Goal: Task Accomplishment & Management: Complete application form

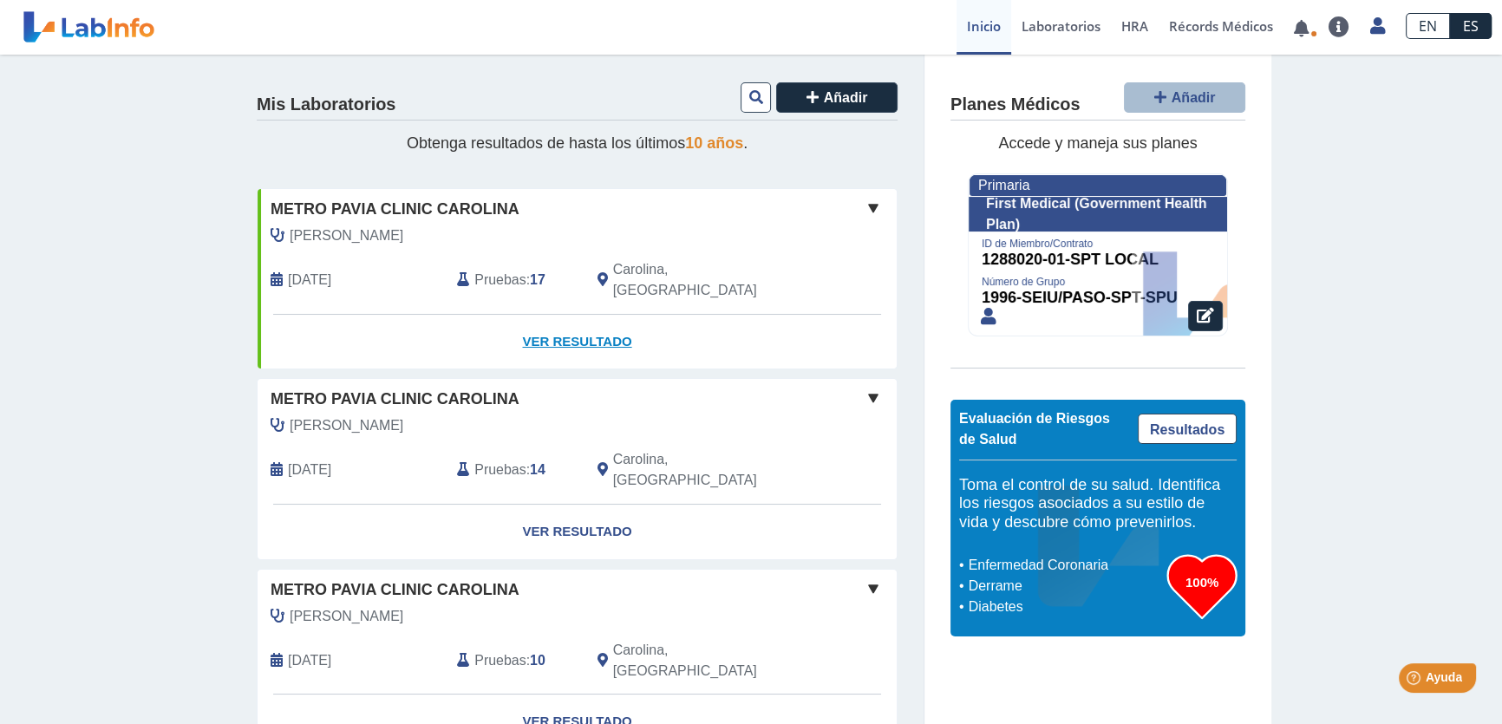
click at [589, 318] on link "Ver Resultado" at bounding box center [577, 342] width 639 height 55
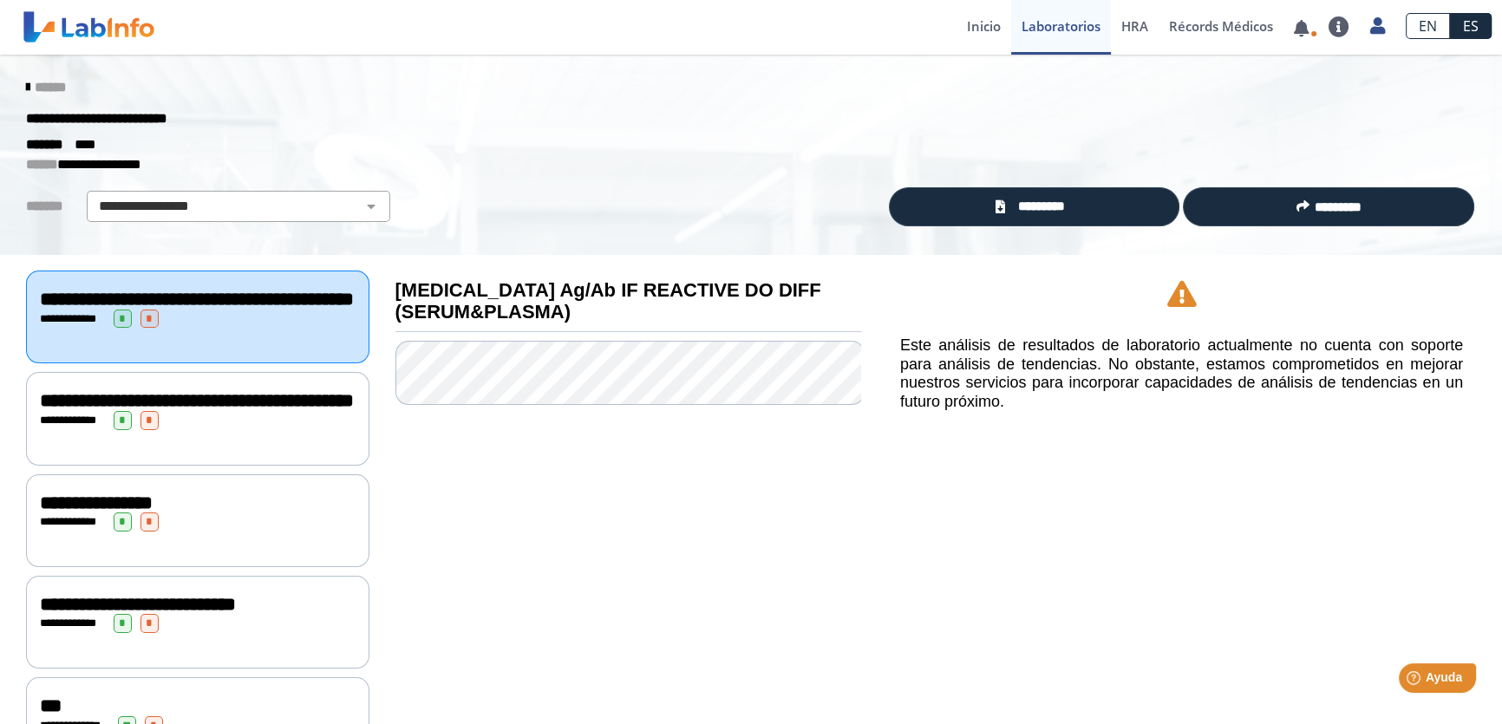
click at [180, 532] on div "**********" at bounding box center [198, 522] width 316 height 19
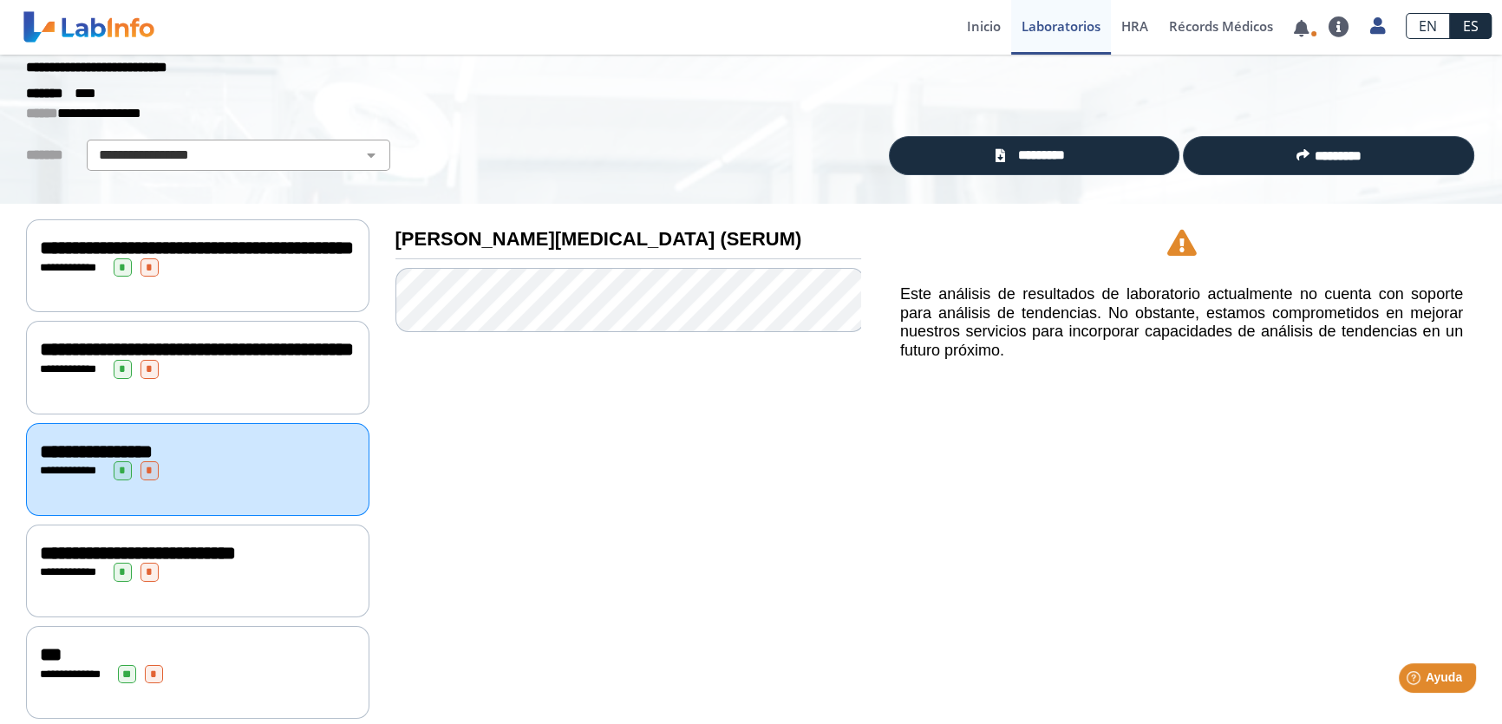
scroll to position [78, 0]
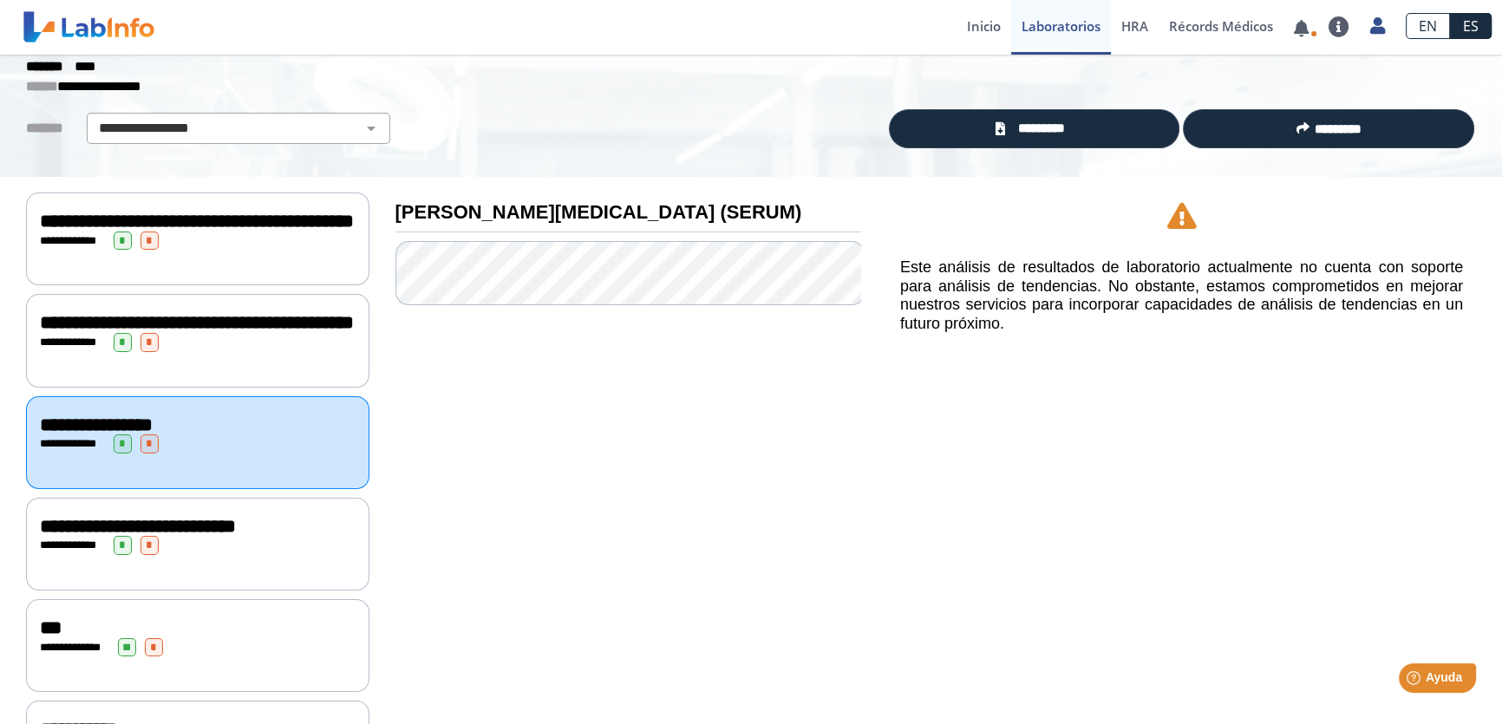
click at [216, 536] on span "**********" at bounding box center [138, 526] width 196 height 19
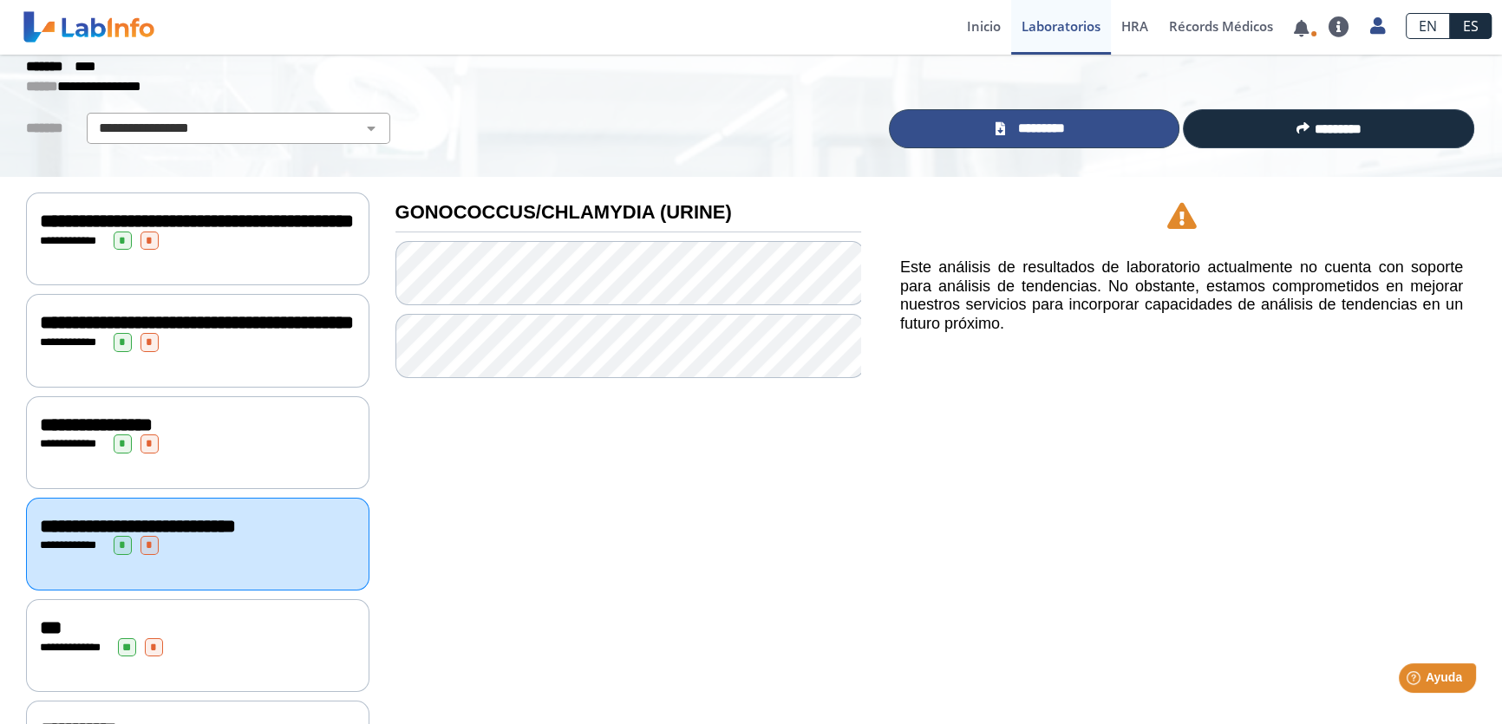
click at [1058, 121] on span "*********" at bounding box center [1040, 129] width 63 height 20
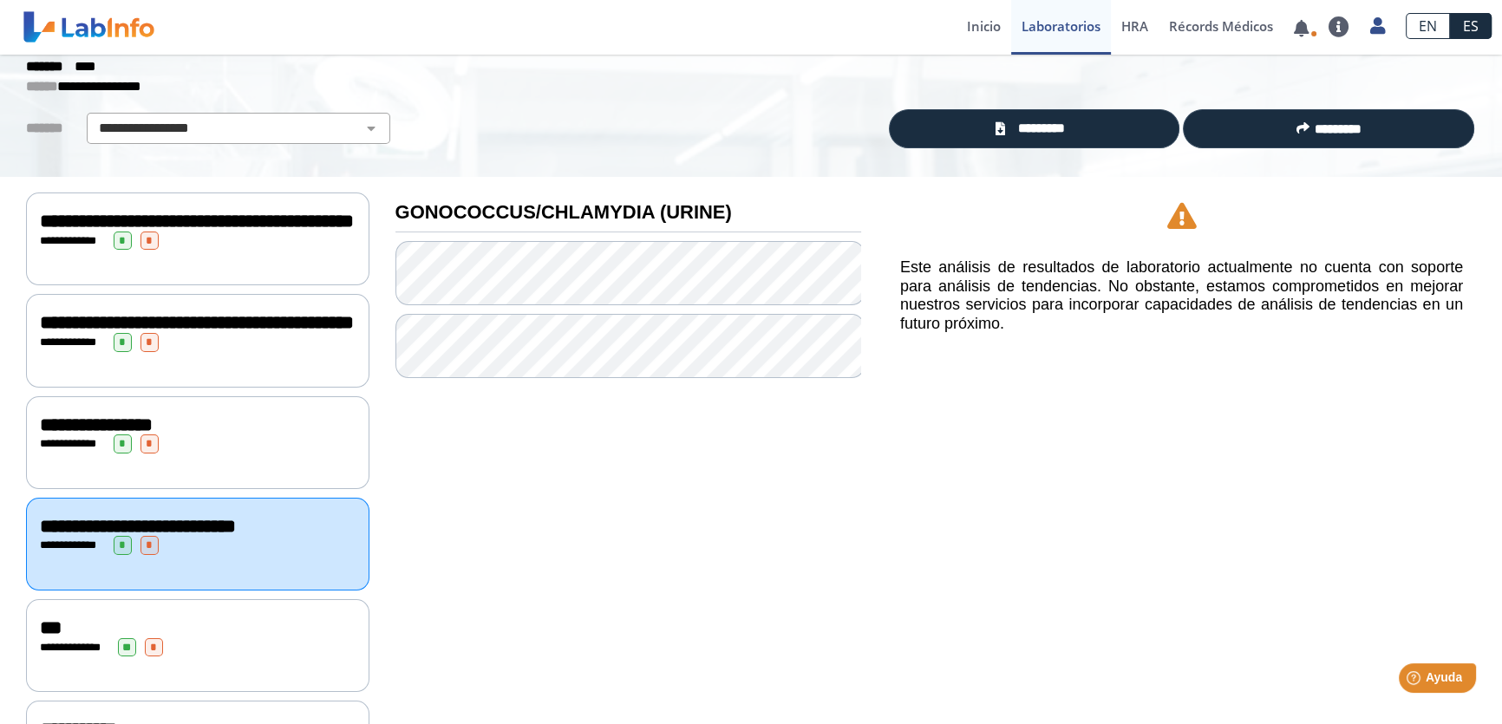
click at [101, 454] on div "**********" at bounding box center [198, 443] width 316 height 19
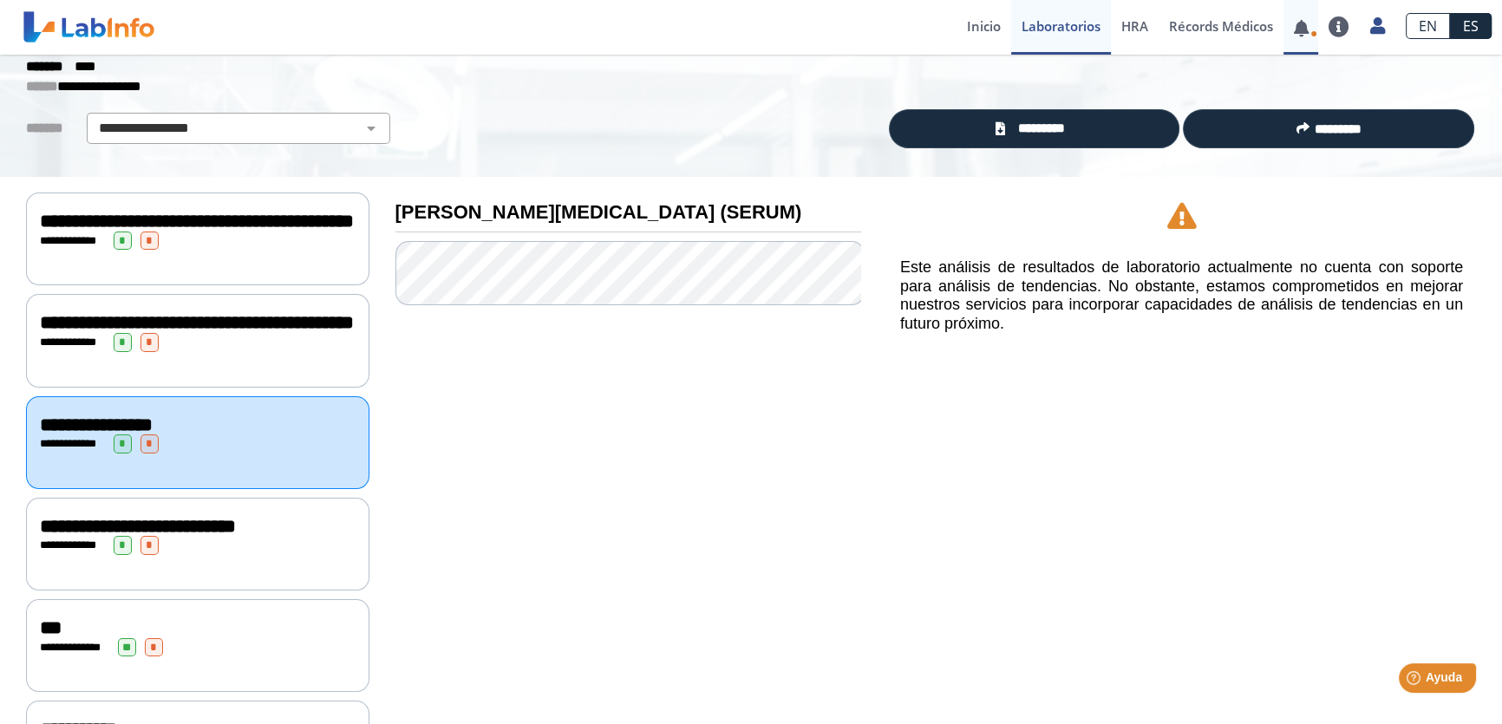
click at [1309, 29] on link at bounding box center [1301, 28] width 36 height 13
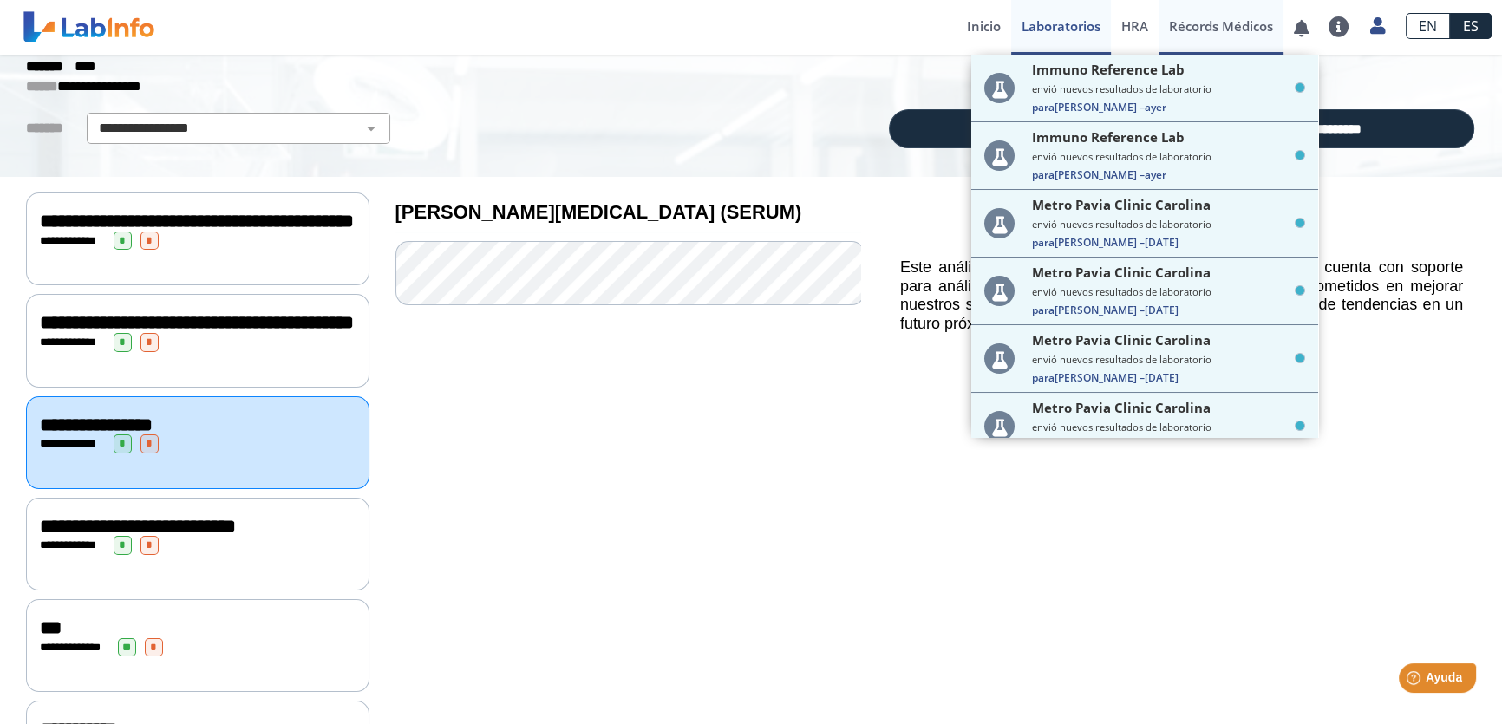
click at [1232, 31] on link "Récords Médicos" at bounding box center [1221, 27] width 125 height 55
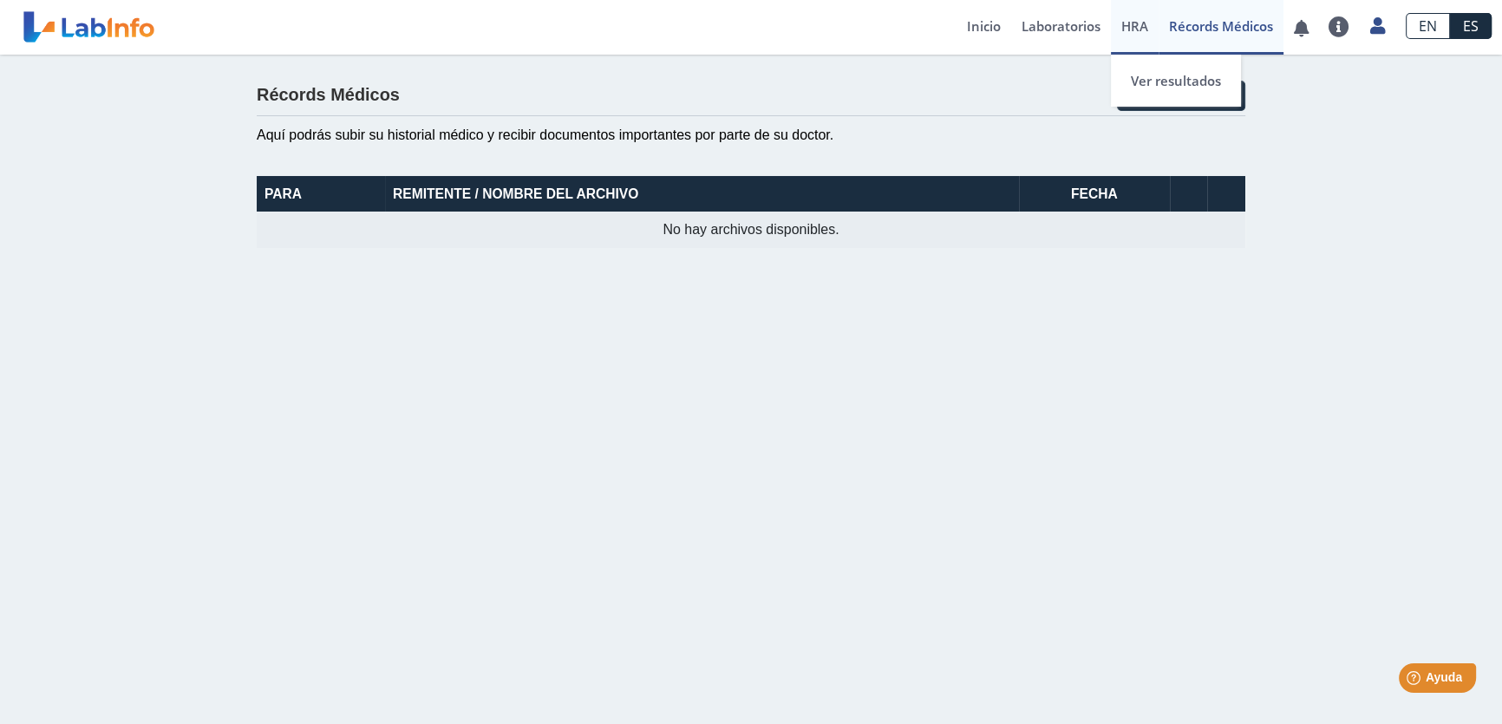
click at [1137, 34] on span "HRA" at bounding box center [1134, 25] width 27 height 17
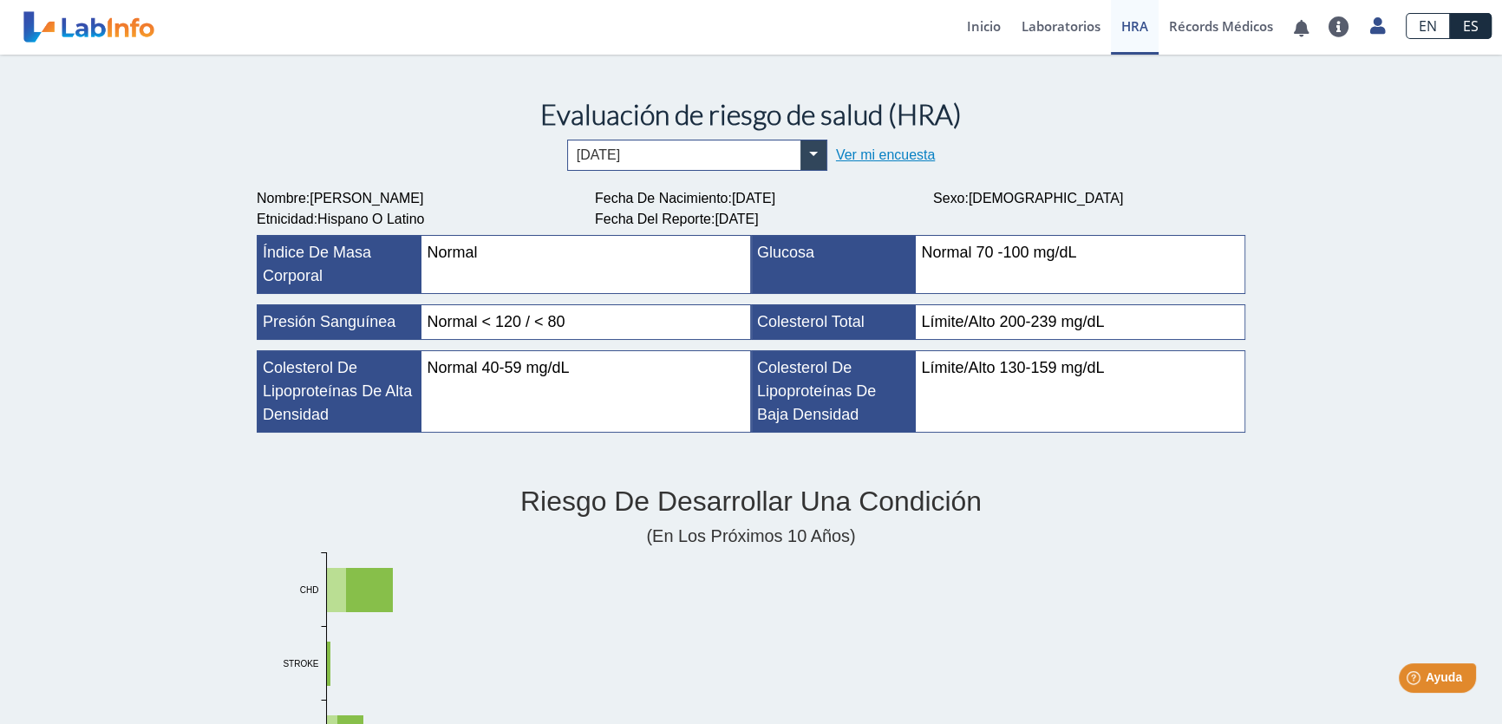
click at [900, 152] on link "Ver mi encuesta" at bounding box center [885, 154] width 99 height 15
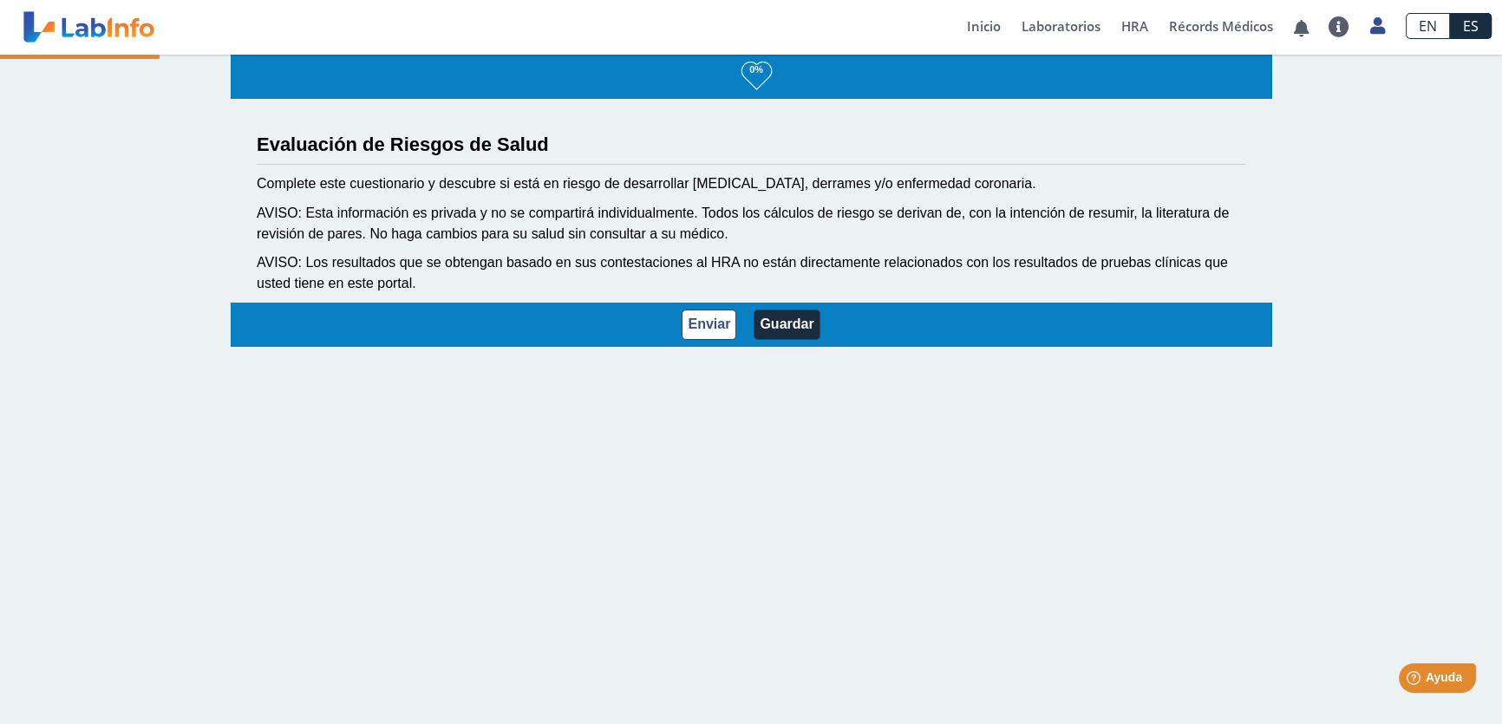
select select "3: 229"
select select "12: 273"
select select "7: 280"
select select "2: 134"
select select "8: 175"
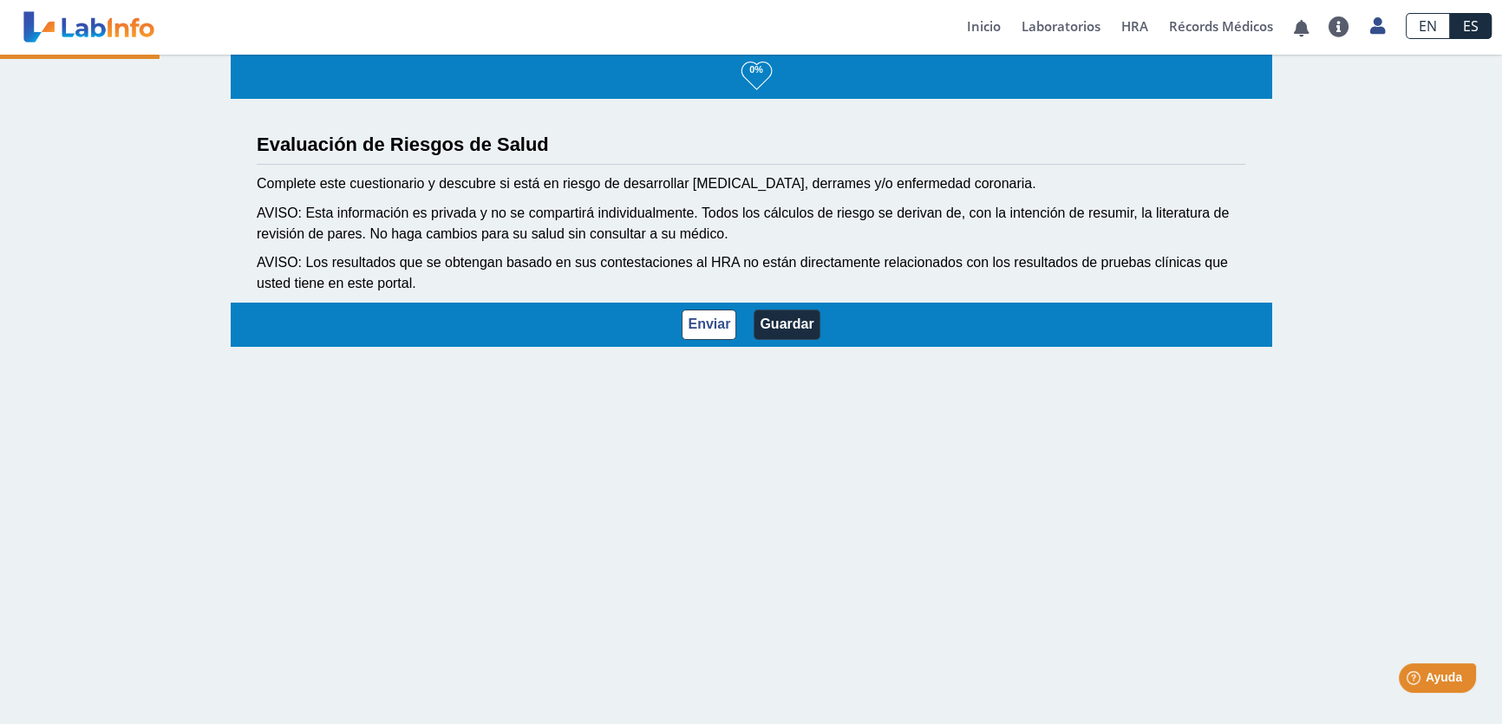
select select "5: 147"
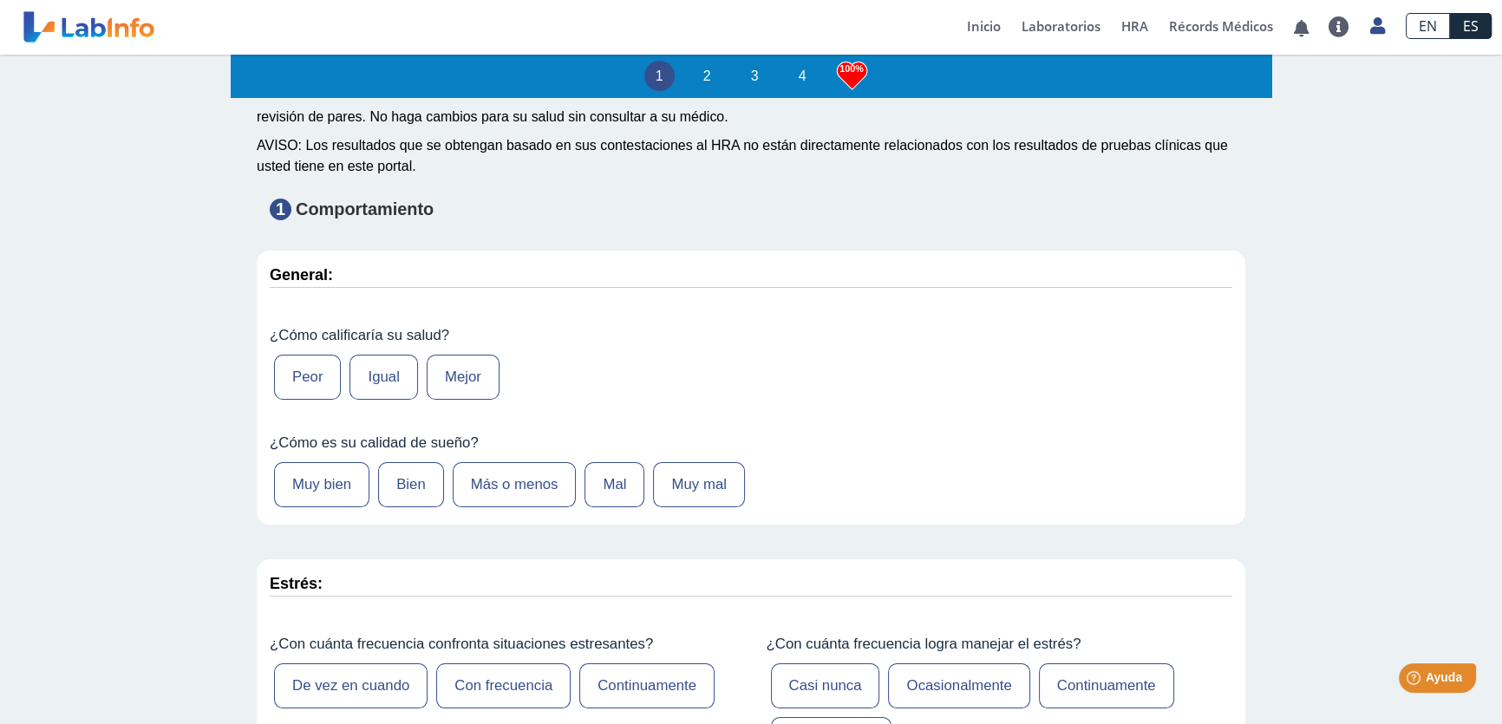
scroll to position [236, 0]
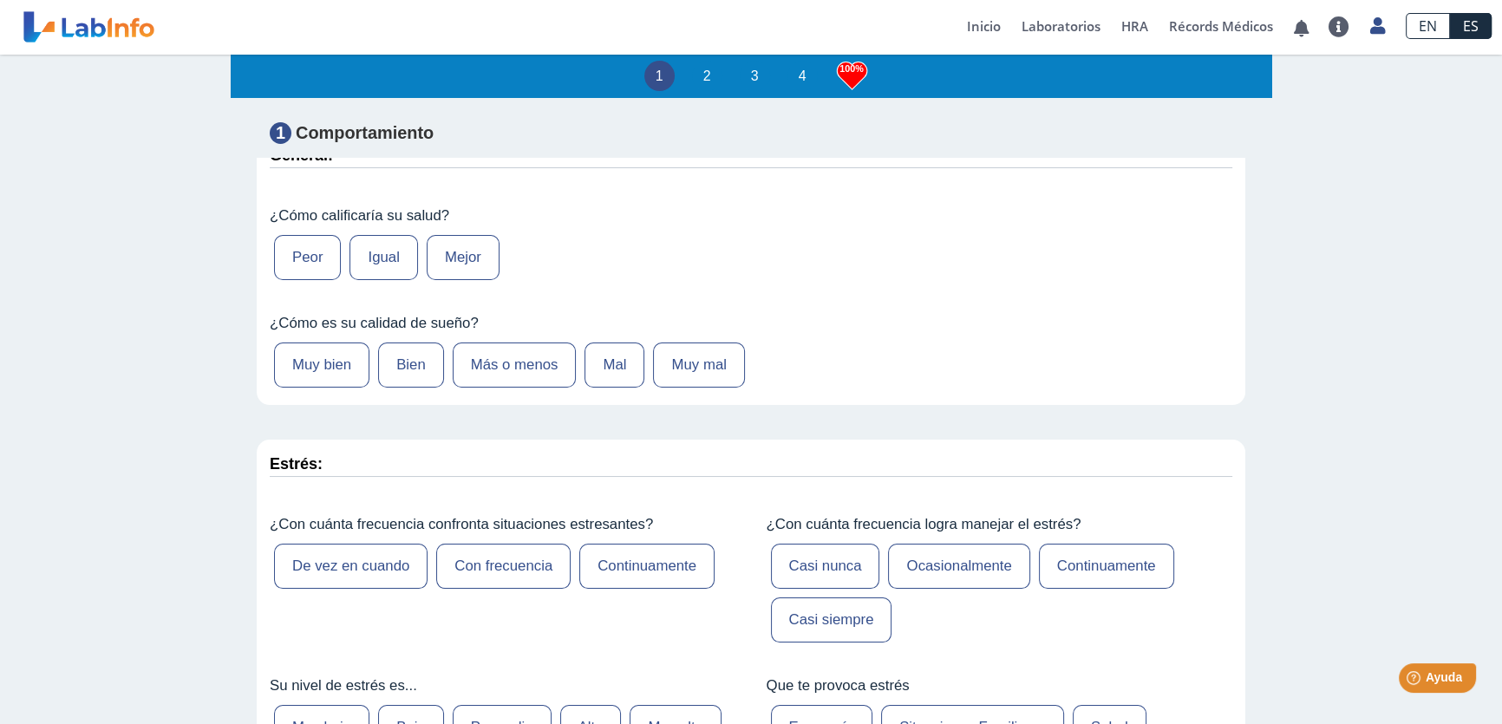
click at [450, 253] on label "Mejor" at bounding box center [463, 257] width 73 height 45
click at [447, 268] on label "Mejor" at bounding box center [463, 257] width 73 height 45
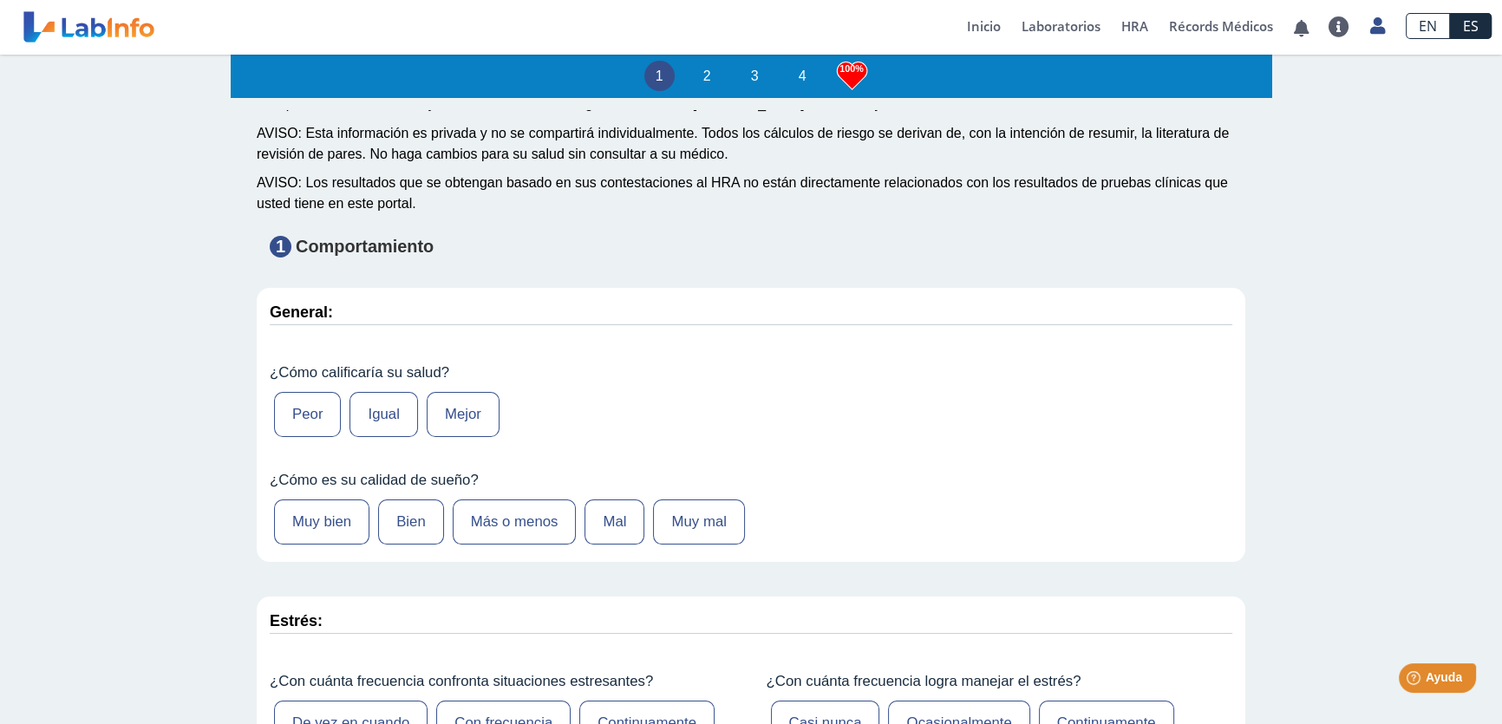
scroll to position [78, 0]
click at [456, 431] on label "Mejor" at bounding box center [463, 415] width 73 height 45
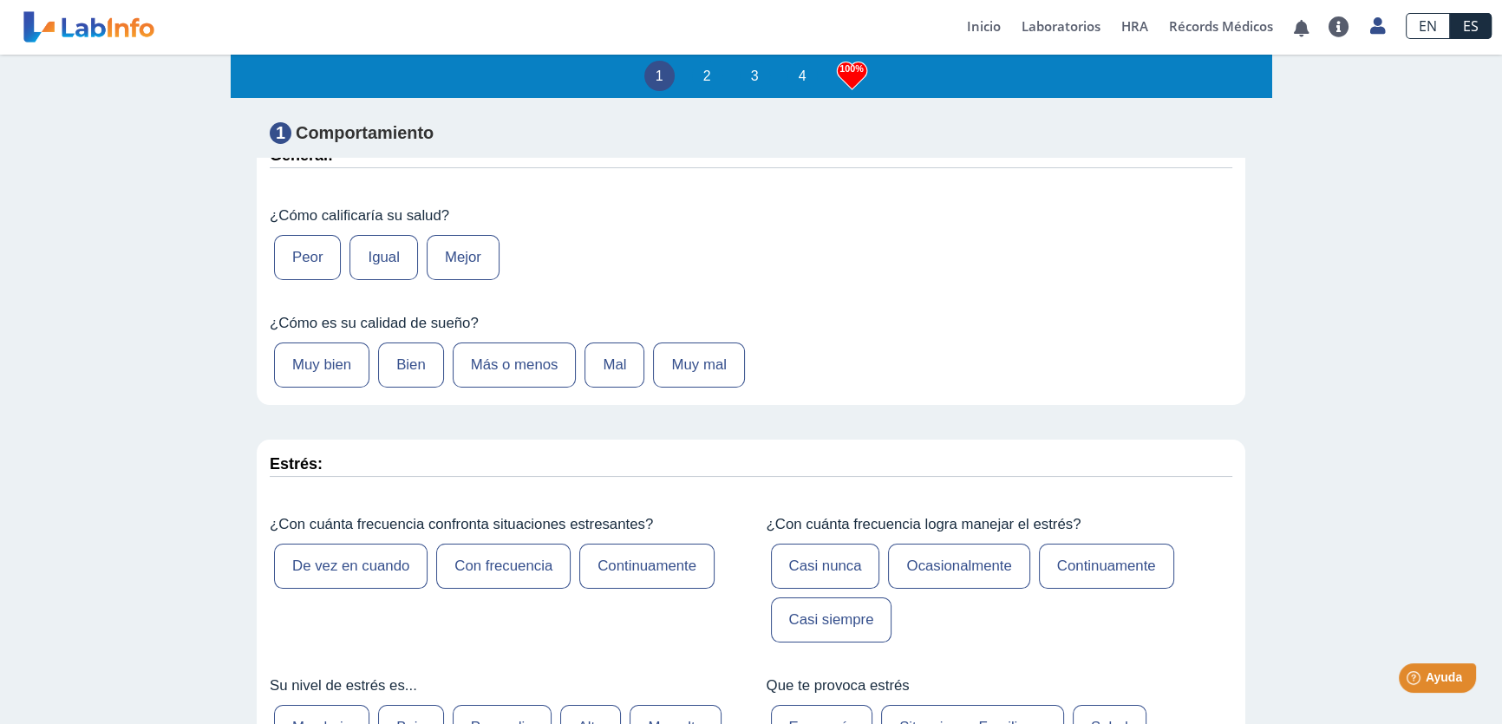
click at [402, 348] on label "Bien" at bounding box center [411, 365] width 66 height 45
click at [467, 367] on label "Más o menos" at bounding box center [515, 365] width 124 height 45
click at [612, 368] on label "Mal" at bounding box center [615, 365] width 60 height 45
click at [663, 368] on label "Muy mal" at bounding box center [698, 365] width 91 height 45
click at [338, 378] on label "Muy bien" at bounding box center [321, 365] width 95 height 45
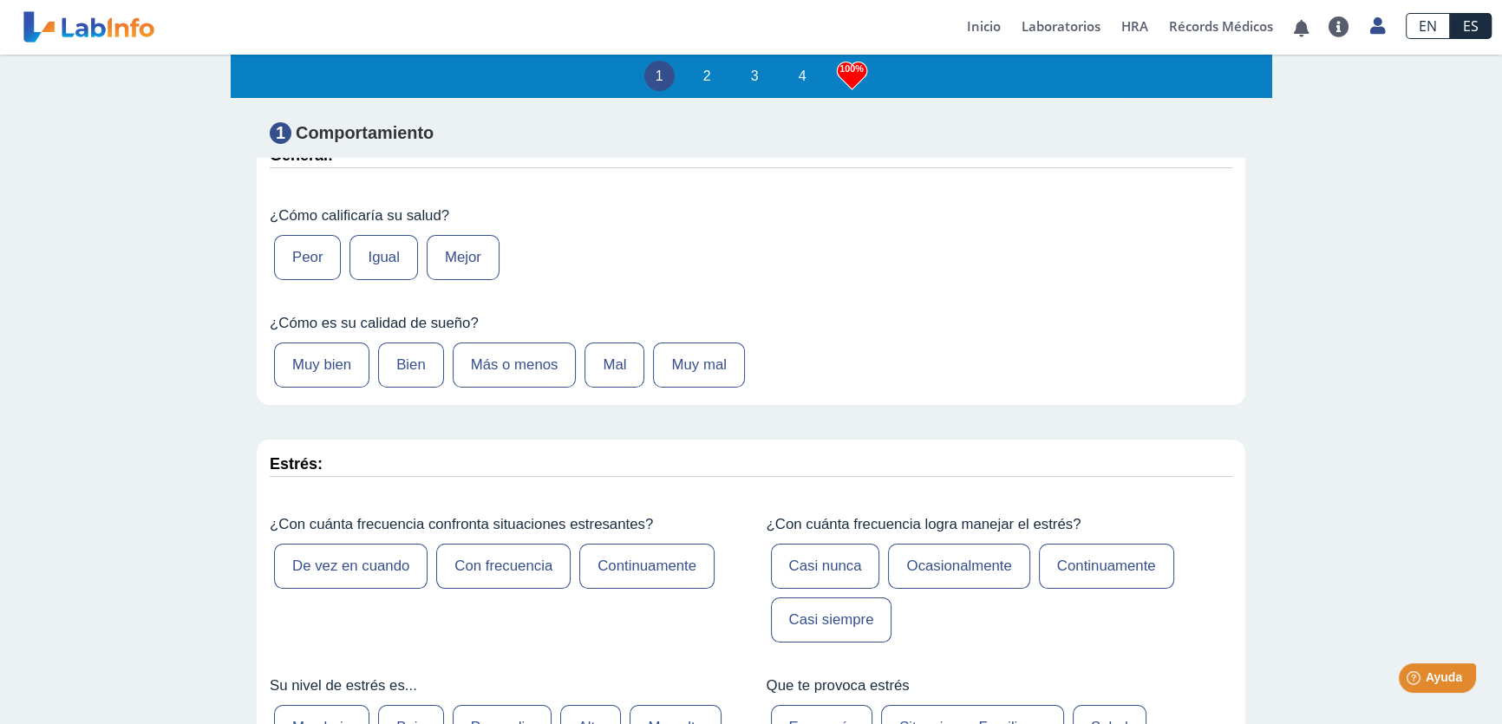
click at [461, 569] on label "Con frecuencia" at bounding box center [503, 566] width 134 height 45
click at [636, 572] on label "Continuamente" at bounding box center [646, 566] width 135 height 45
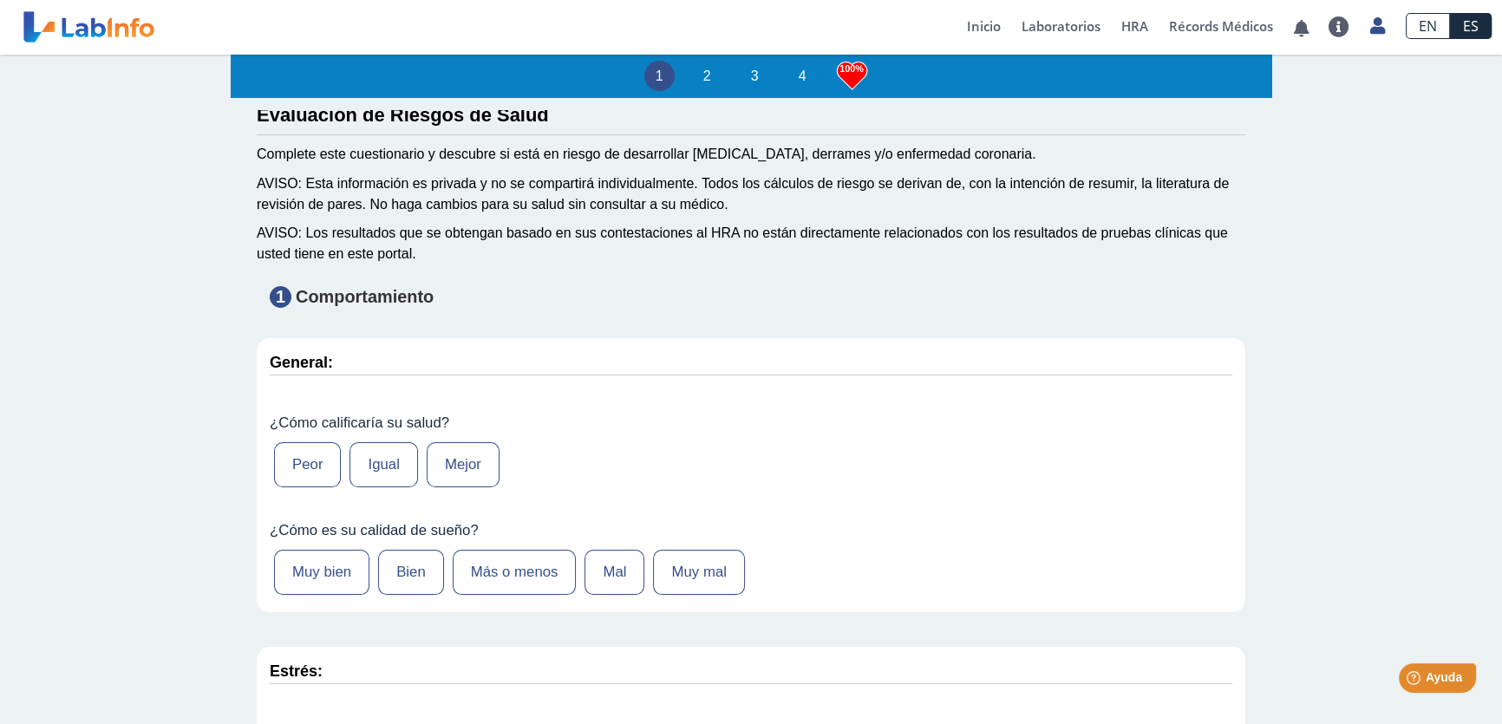
scroll to position [0, 0]
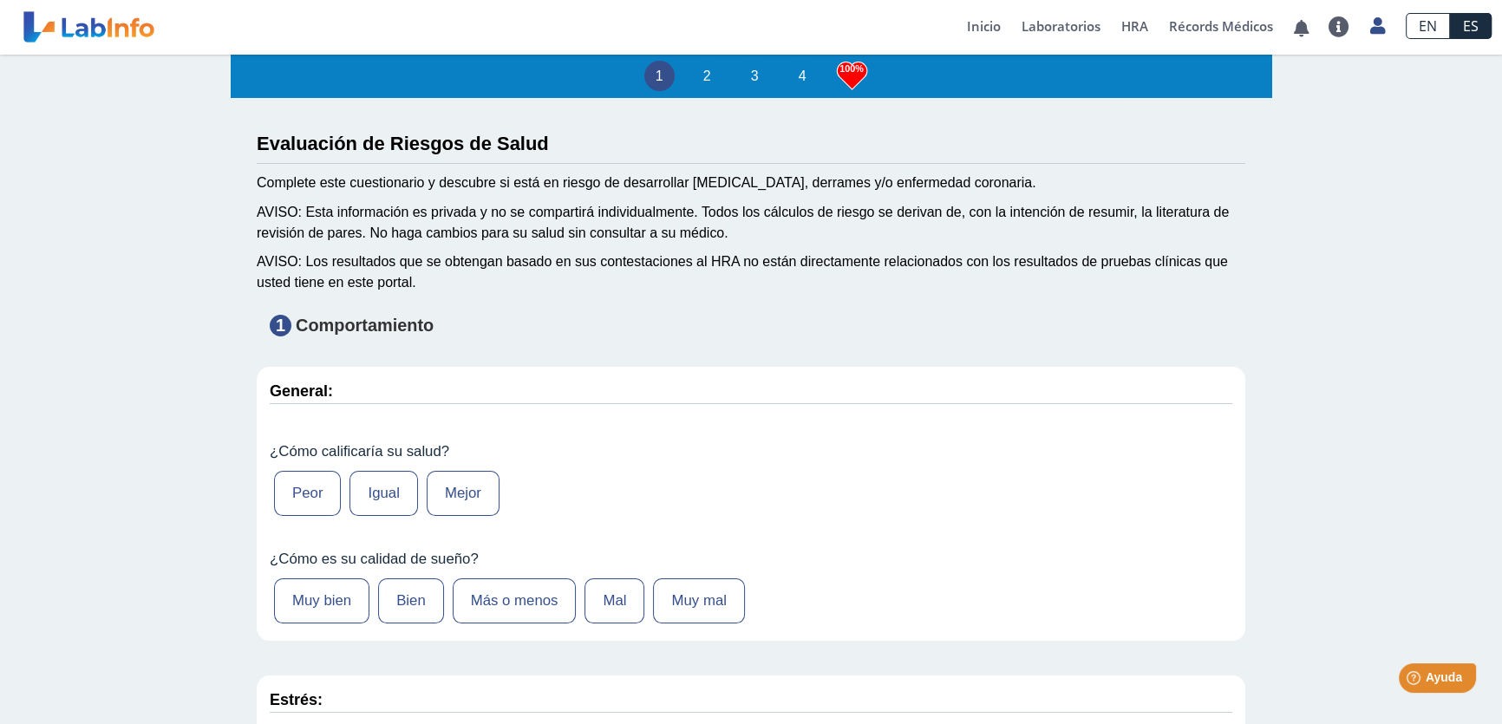
click at [702, 74] on li "2" at bounding box center [707, 76] width 30 height 30
click at [741, 75] on li "3" at bounding box center [755, 76] width 30 height 30
click at [976, 23] on link "Inicio" at bounding box center [984, 27] width 55 height 55
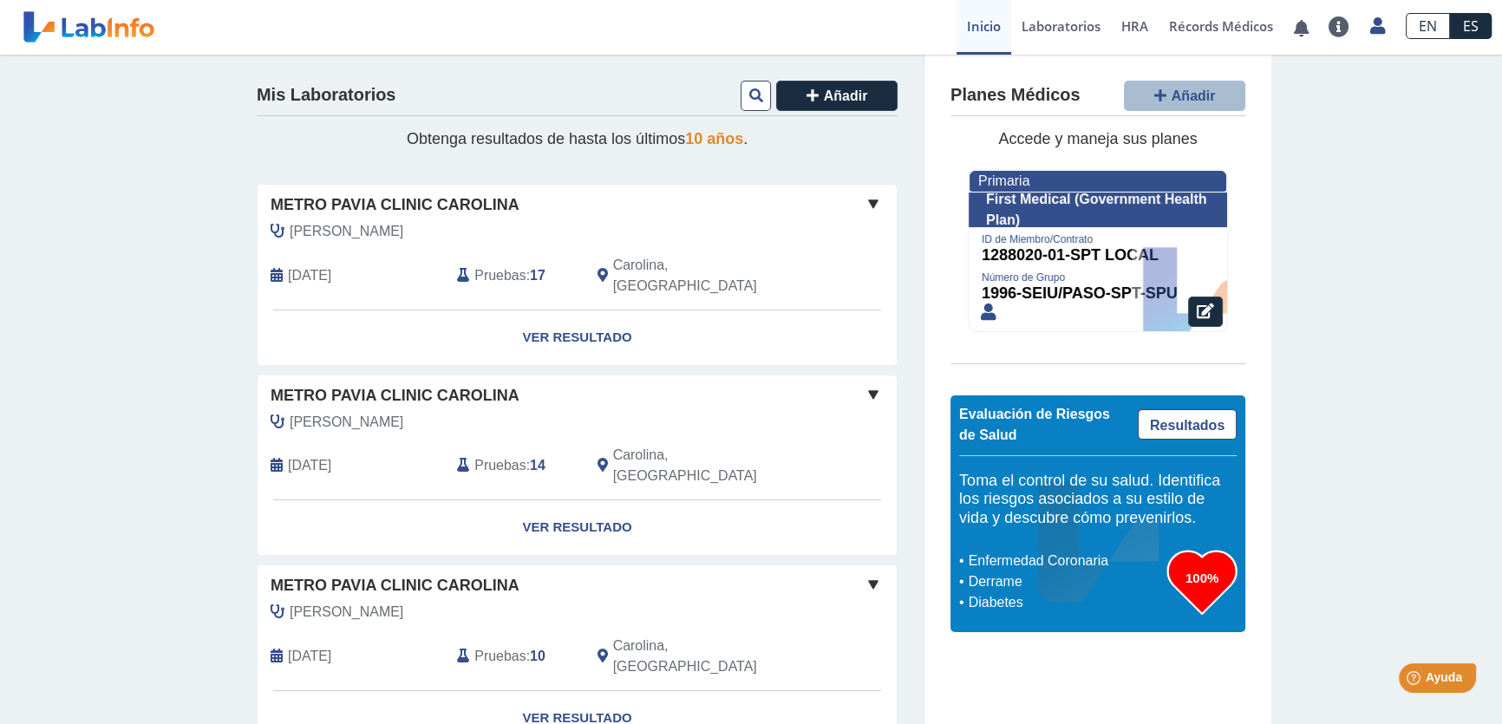
click at [1090, 242] on div at bounding box center [1098, 262] width 258 height 139
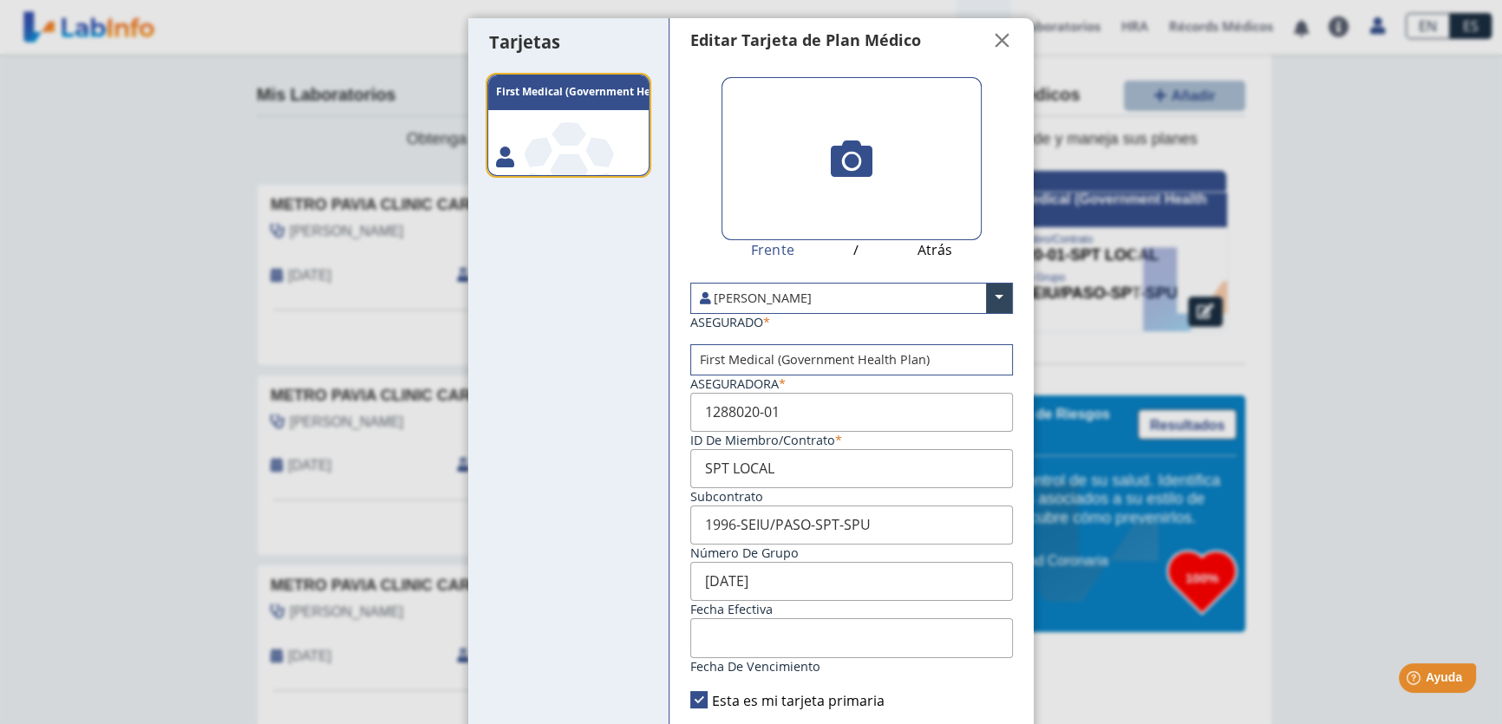
click at [847, 159] on icon at bounding box center [852, 159] width 42 height 42
click at [0, 0] on input "file" at bounding box center [0, 0] width 0 height 0
click at [1002, 36] on span "" at bounding box center [1002, 40] width 21 height 21
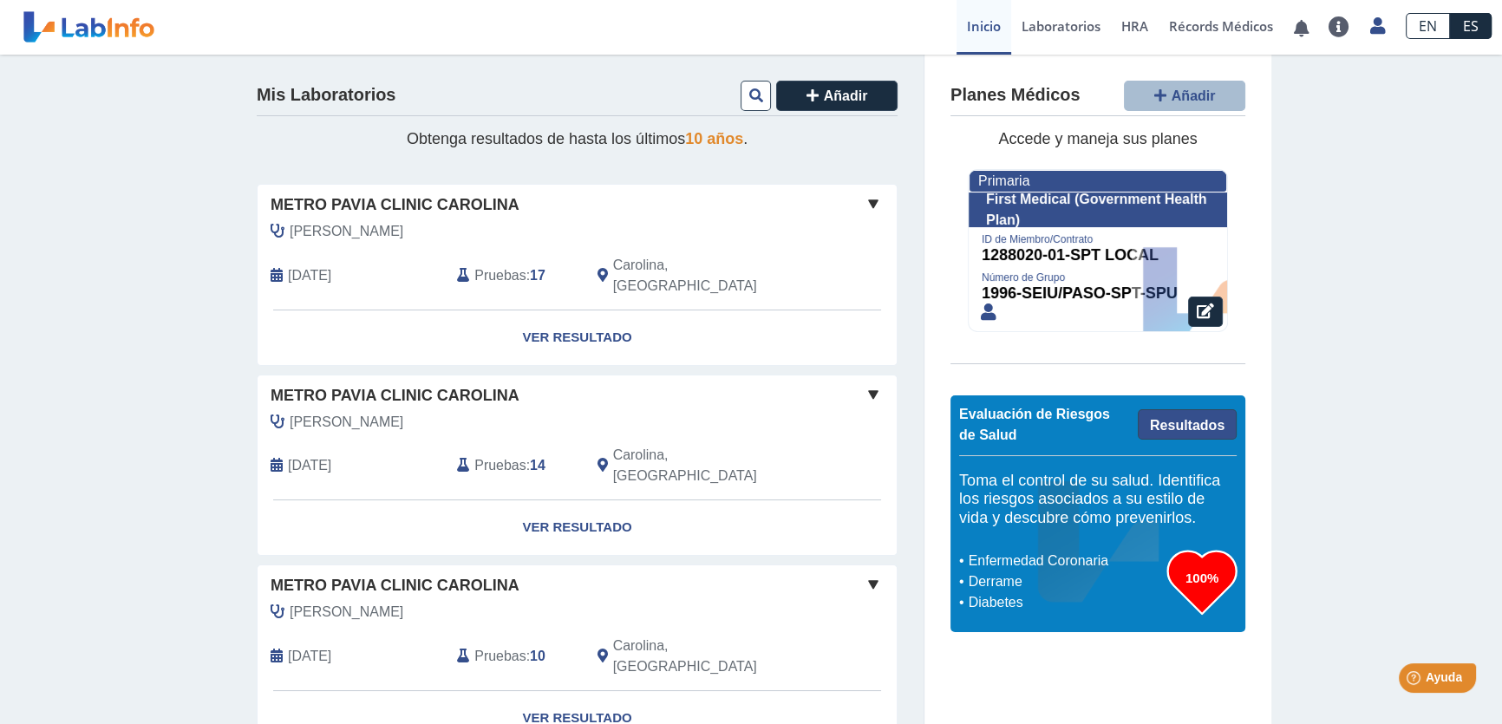
click at [1191, 424] on link "Resultados" at bounding box center [1187, 424] width 99 height 30
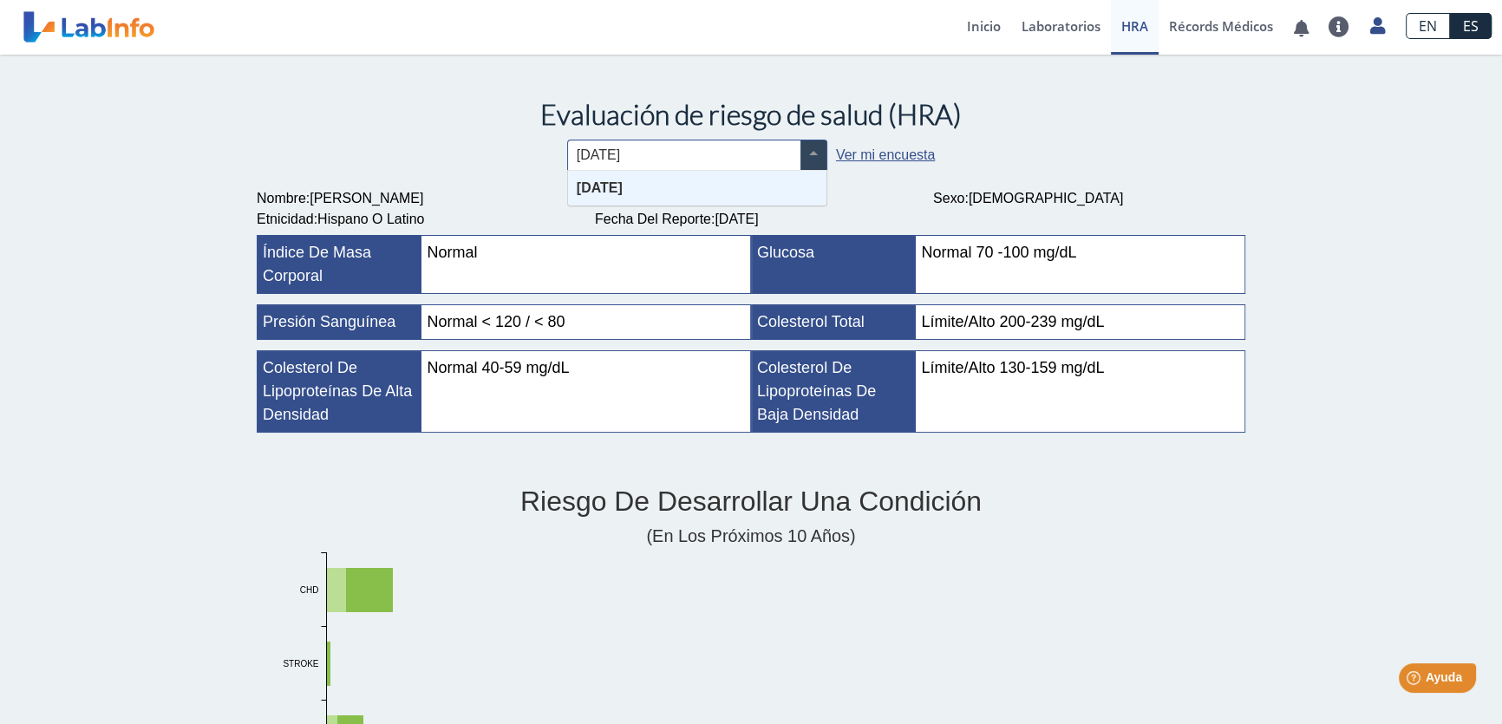
click at [804, 156] on span at bounding box center [813, 154] width 26 height 29
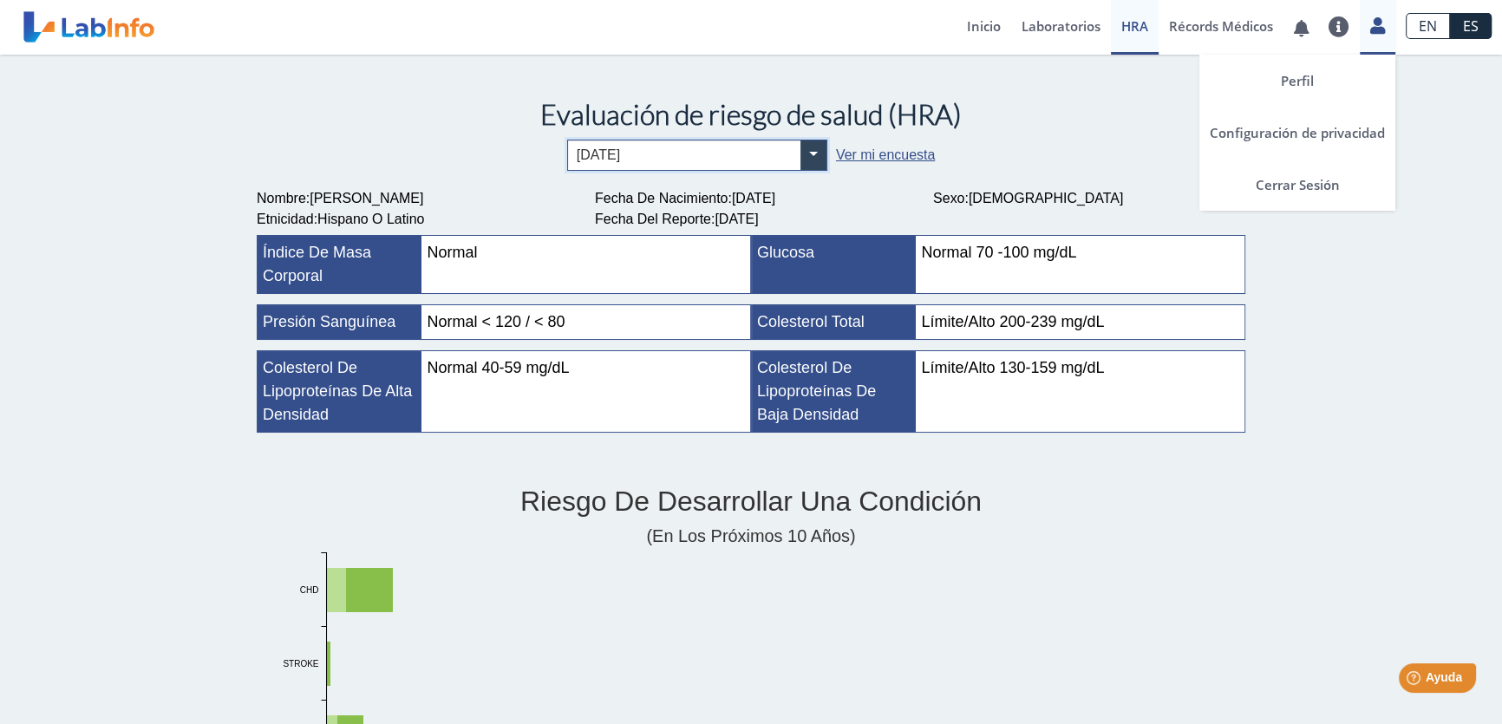
click at [1371, 27] on icon at bounding box center [1377, 25] width 15 height 13
click at [1307, 186] on link "Cerrar Sesión" at bounding box center [1297, 185] width 196 height 52
